Goal: Task Accomplishment & Management: Use online tool/utility

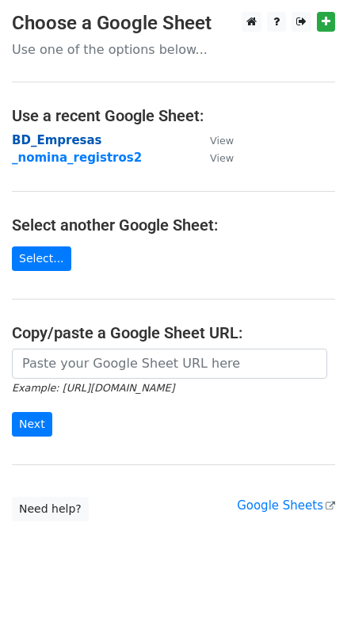
click at [39, 146] on strong "BD_Empresas" at bounding box center [57, 140] width 90 height 14
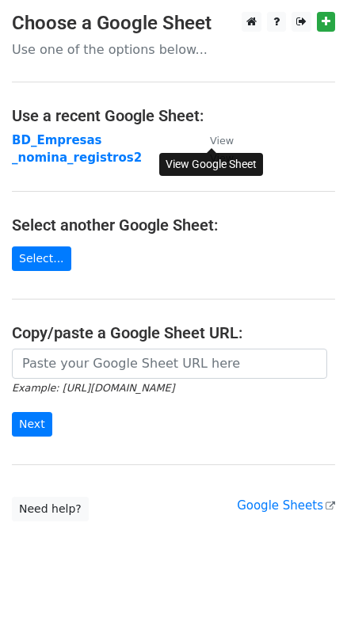
click at [212, 140] on small "View" at bounding box center [222, 141] width 24 height 12
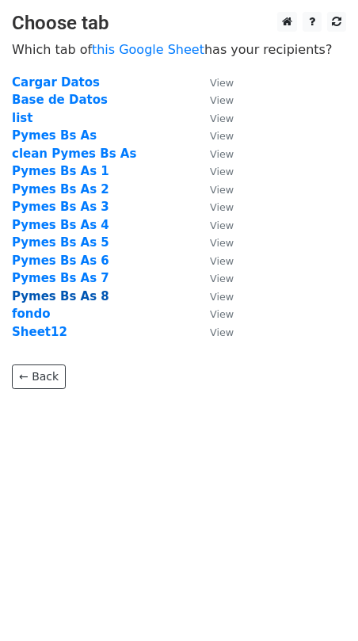
click at [61, 298] on strong "Pymes Bs As 8" at bounding box center [60, 296] width 97 height 14
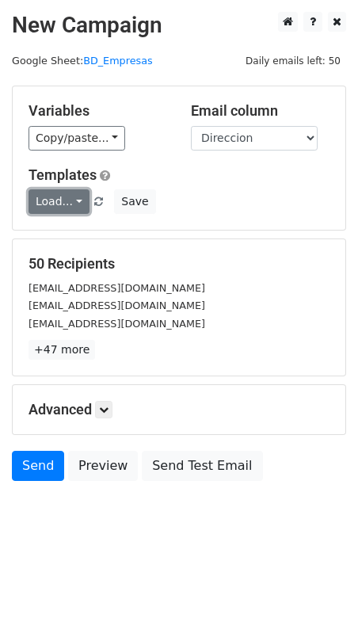
click at [68, 201] on link "Load..." at bounding box center [59, 201] width 61 height 25
click at [63, 230] on link "Primer mail" at bounding box center [91, 237] width 125 height 25
click at [70, 201] on link "Load..." at bounding box center [59, 201] width 61 height 25
click at [58, 232] on link "Primer mail" at bounding box center [91, 237] width 125 height 25
click at [108, 415] on link at bounding box center [103, 409] width 17 height 17
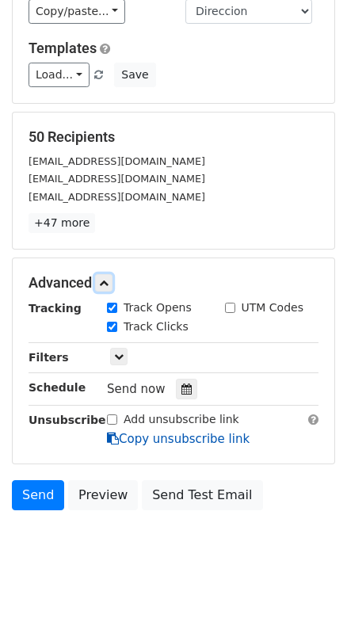
scroll to position [129, 0]
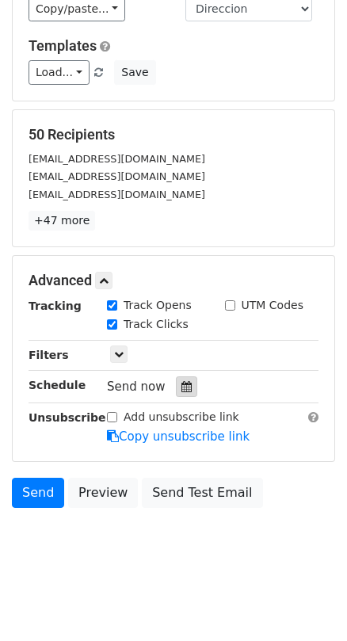
click at [181, 390] on icon at bounding box center [186, 386] width 10 height 11
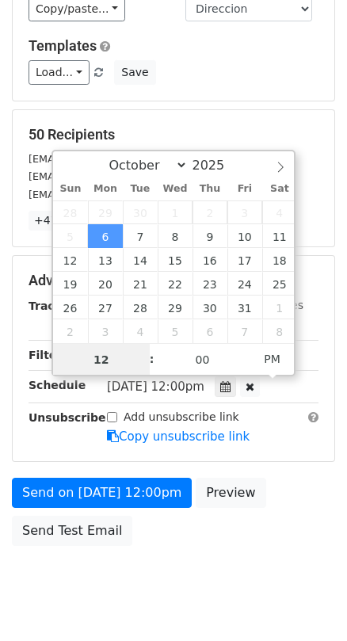
scroll to position [103, 0]
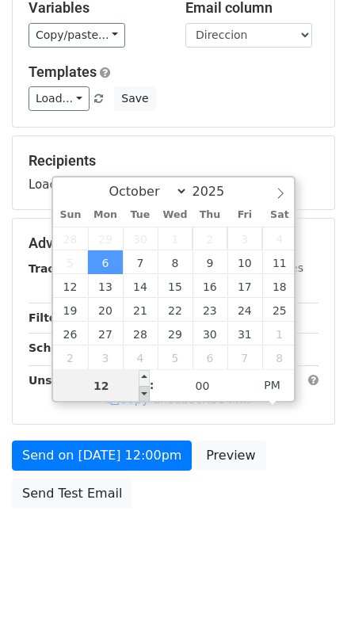
type input "[DATE] 11:00"
type input "11"
click at [147, 394] on span at bounding box center [144, 394] width 11 height 16
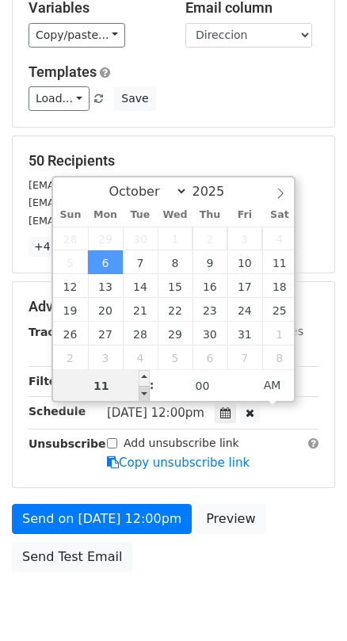
type input "[DATE] 10:00"
type input "10"
click at [147, 394] on span at bounding box center [144, 394] width 11 height 16
type input "[DATE] 09:00"
type input "09"
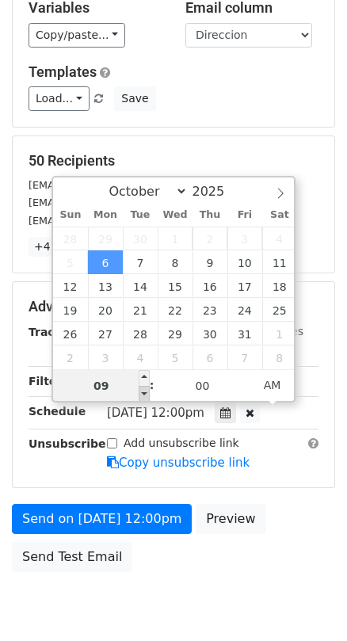
click at [147, 394] on span at bounding box center [144, 394] width 11 height 16
type input "[DATE] 08:00"
type input "08"
click at [147, 394] on span at bounding box center [144, 394] width 11 height 16
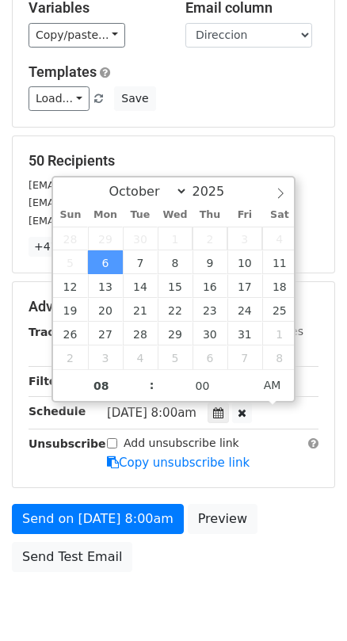
click at [343, 280] on main "New Campaign Daily emails left: 50 Google Sheet: BD_Empresas Variables Copy/pas…" at bounding box center [173, 244] width 347 height 671
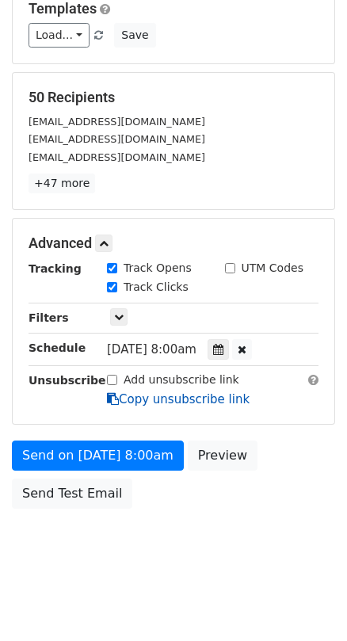
scroll to position [166, 0]
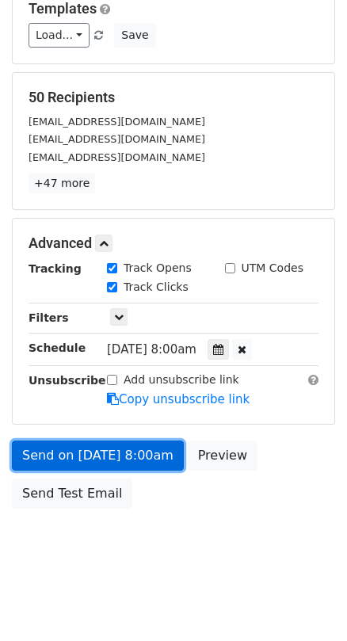
click at [103, 458] on link "Send on [DATE] 8:00am" at bounding box center [98, 455] width 172 height 30
